Goal: Information Seeking & Learning: Compare options

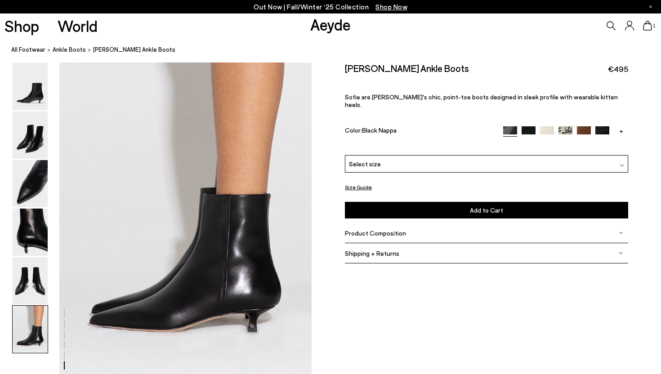
scroll to position [1703, 0]
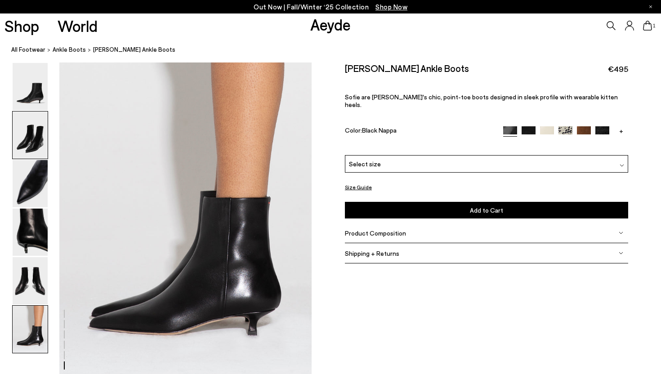
click at [31, 143] on img at bounding box center [30, 135] width 35 height 47
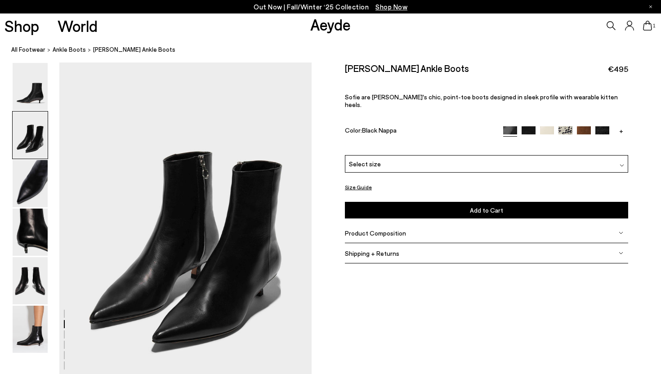
scroll to position [339, 0]
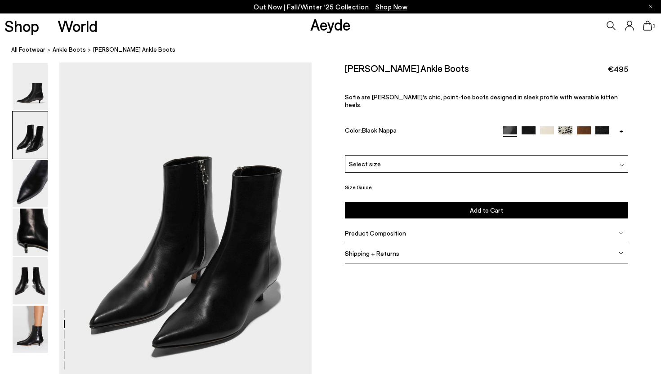
click at [608, 126] on div "+" at bounding box center [565, 131] width 125 height 10
click at [608, 126] on img at bounding box center [602, 133] width 14 height 14
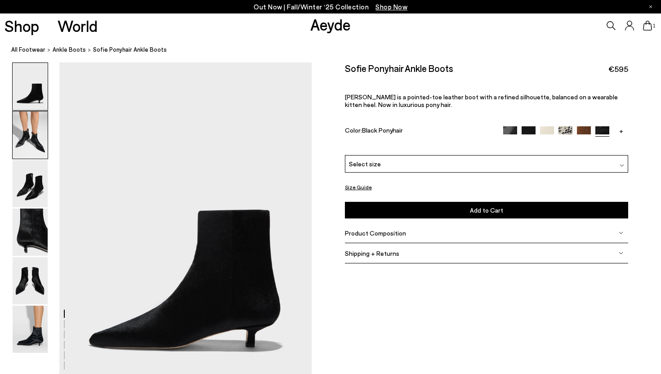
click at [28, 131] on img at bounding box center [30, 135] width 35 height 47
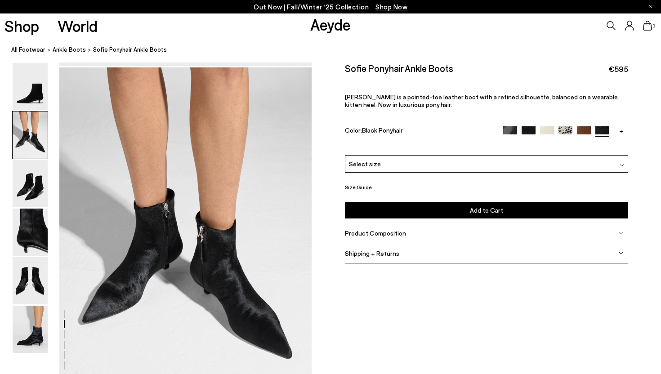
scroll to position [339, 0]
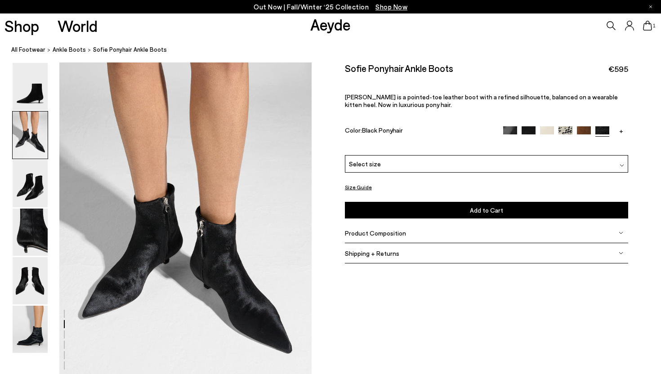
click at [583, 130] on img at bounding box center [584, 133] width 14 height 14
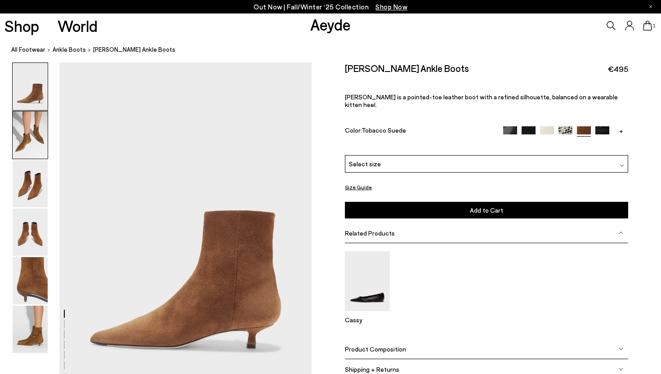
click at [42, 139] on img at bounding box center [30, 135] width 35 height 47
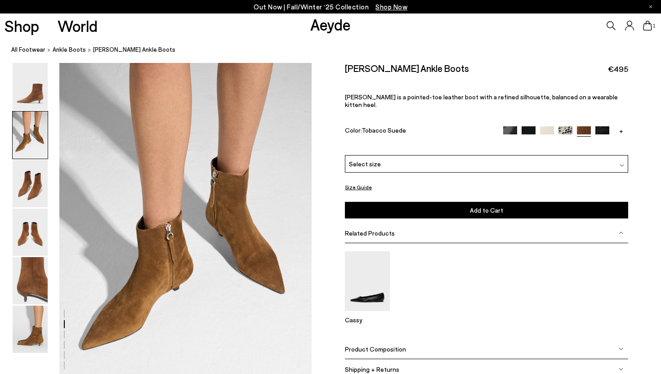
scroll to position [339, 0]
click at [527, 126] on img at bounding box center [529, 133] width 14 height 14
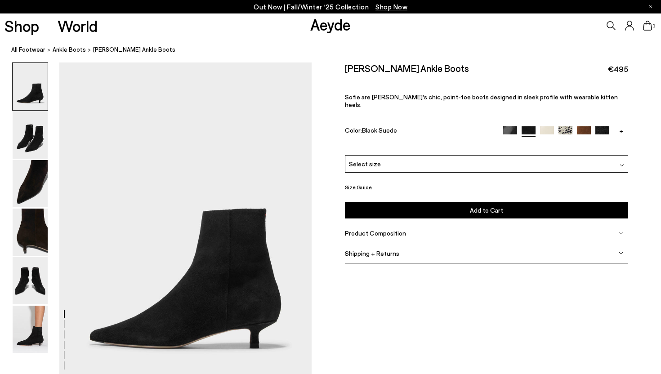
click at [516, 126] on img at bounding box center [510, 133] width 14 height 14
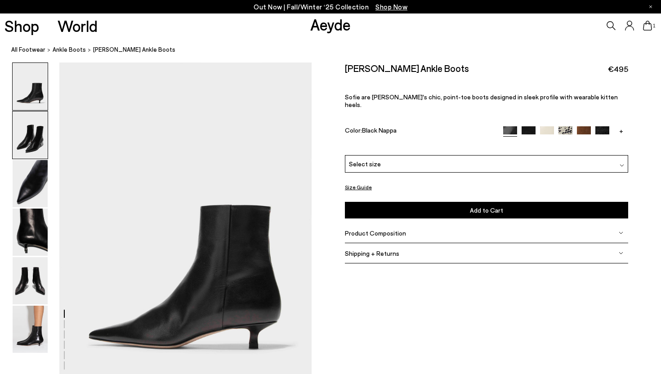
click at [30, 151] on img at bounding box center [30, 135] width 35 height 47
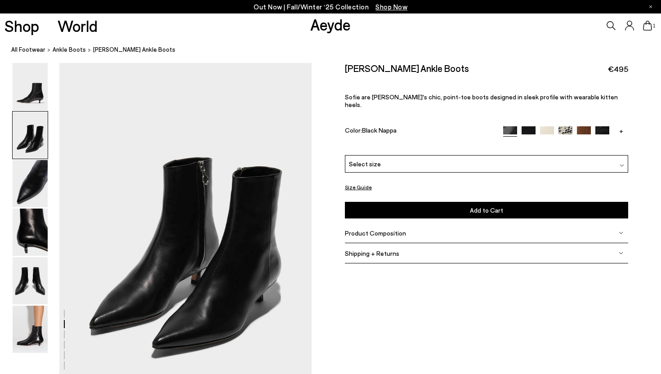
scroll to position [339, 0]
